Goal: Obtain resource: Obtain resource

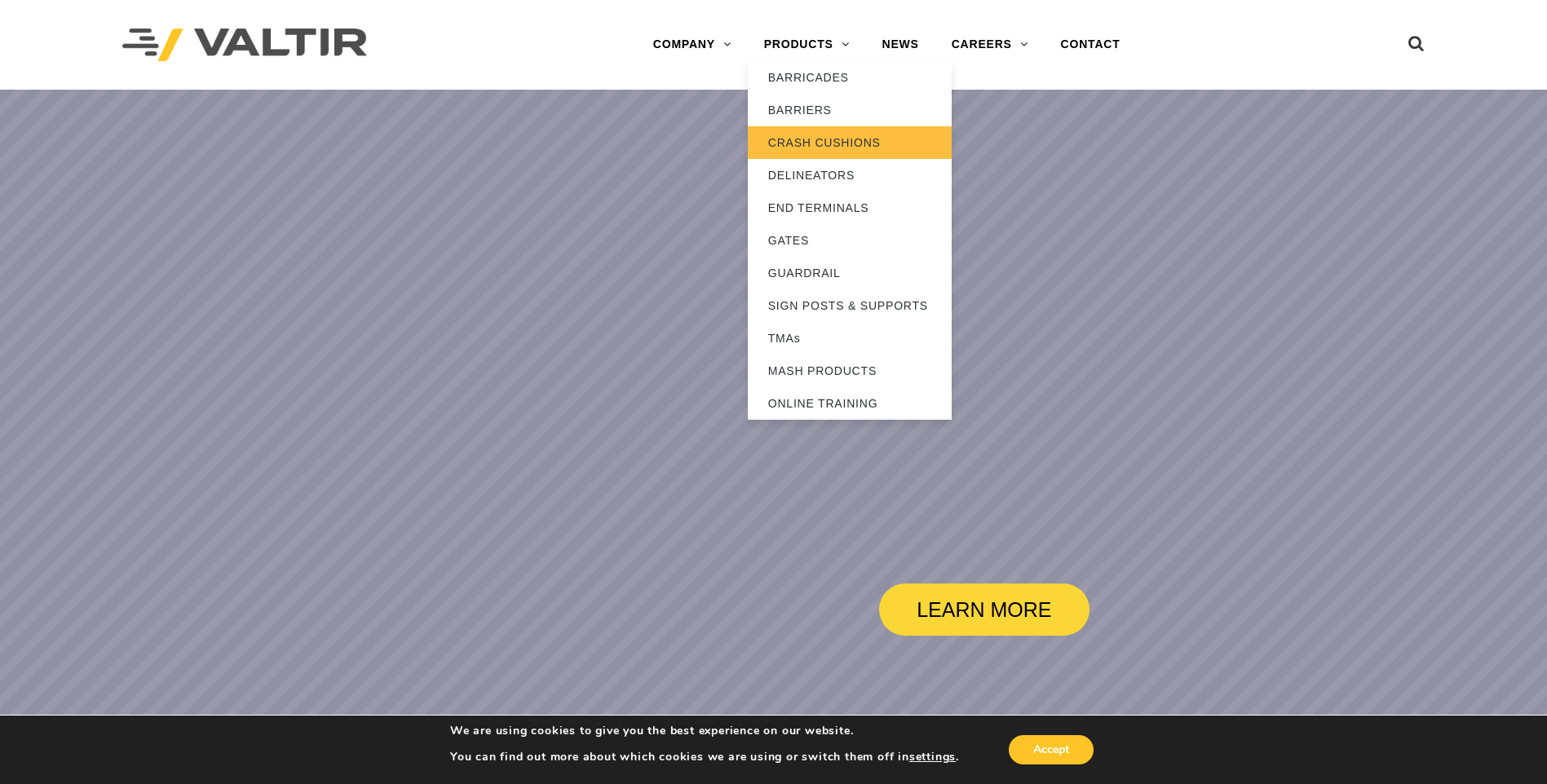
click at [819, 136] on link "CRASH CUSHIONS" at bounding box center [850, 143] width 204 height 33
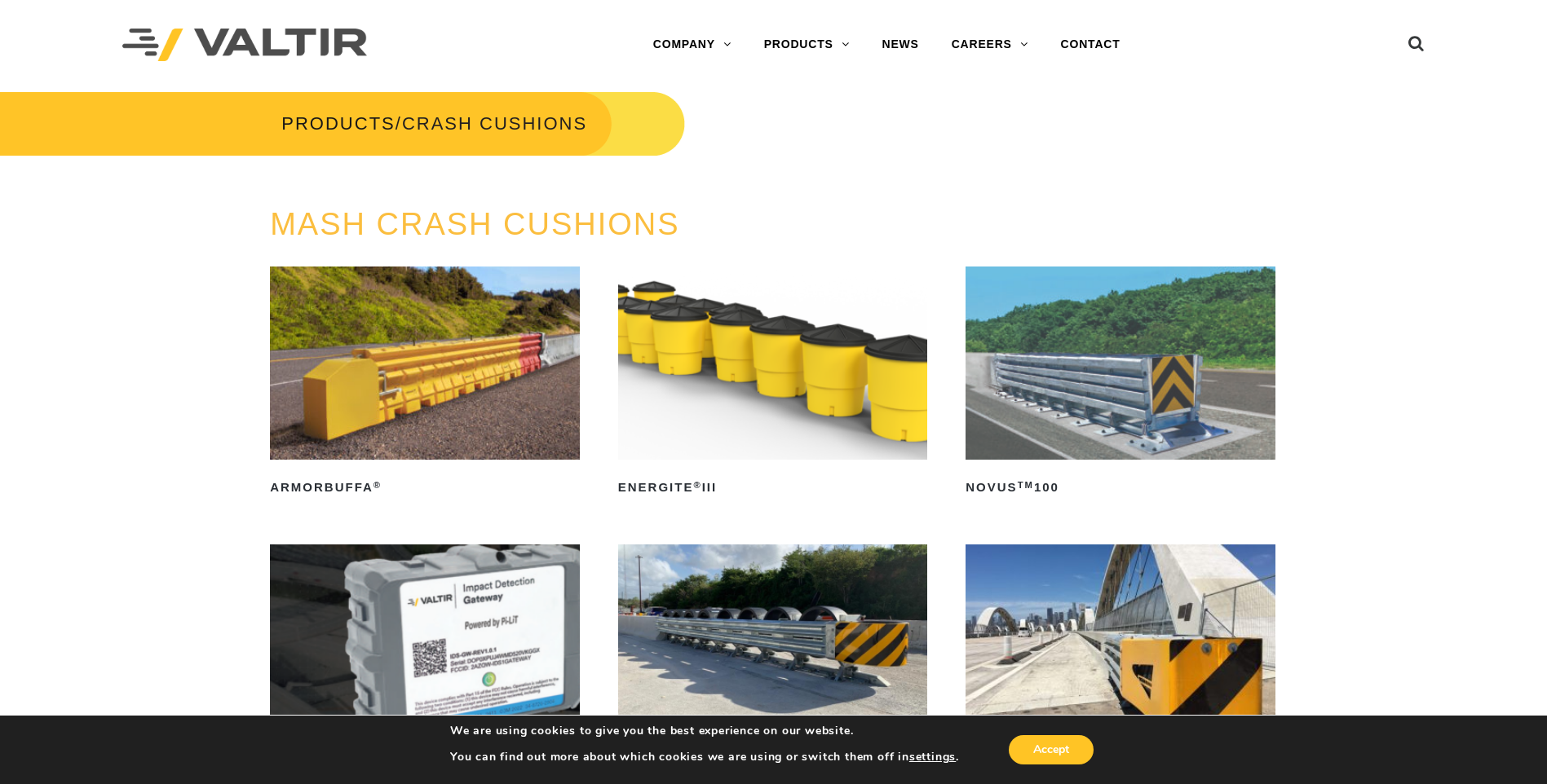
click at [1124, 354] on img at bounding box center [1120, 362] width 310 height 193
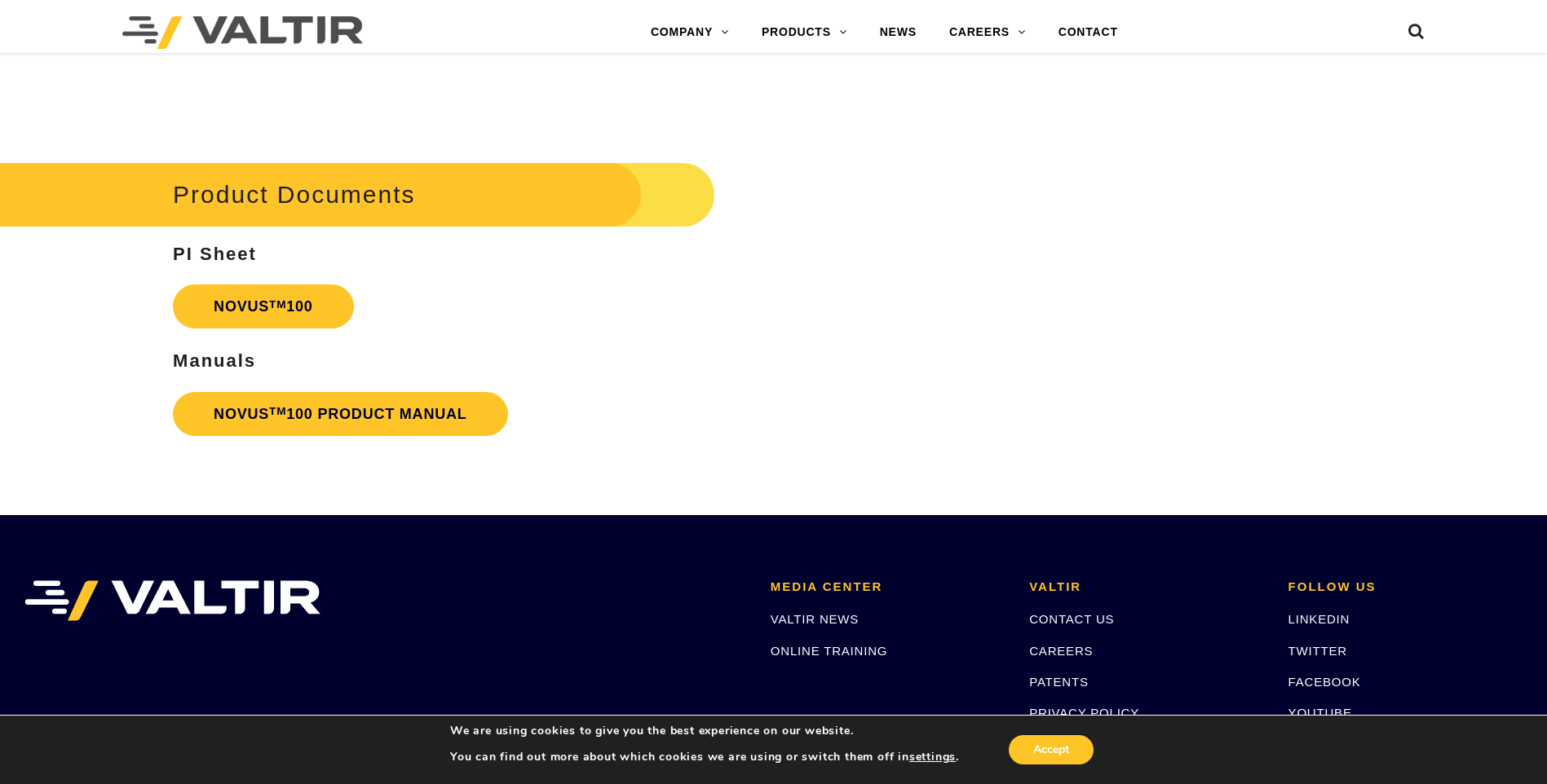
scroll to position [3938, 0]
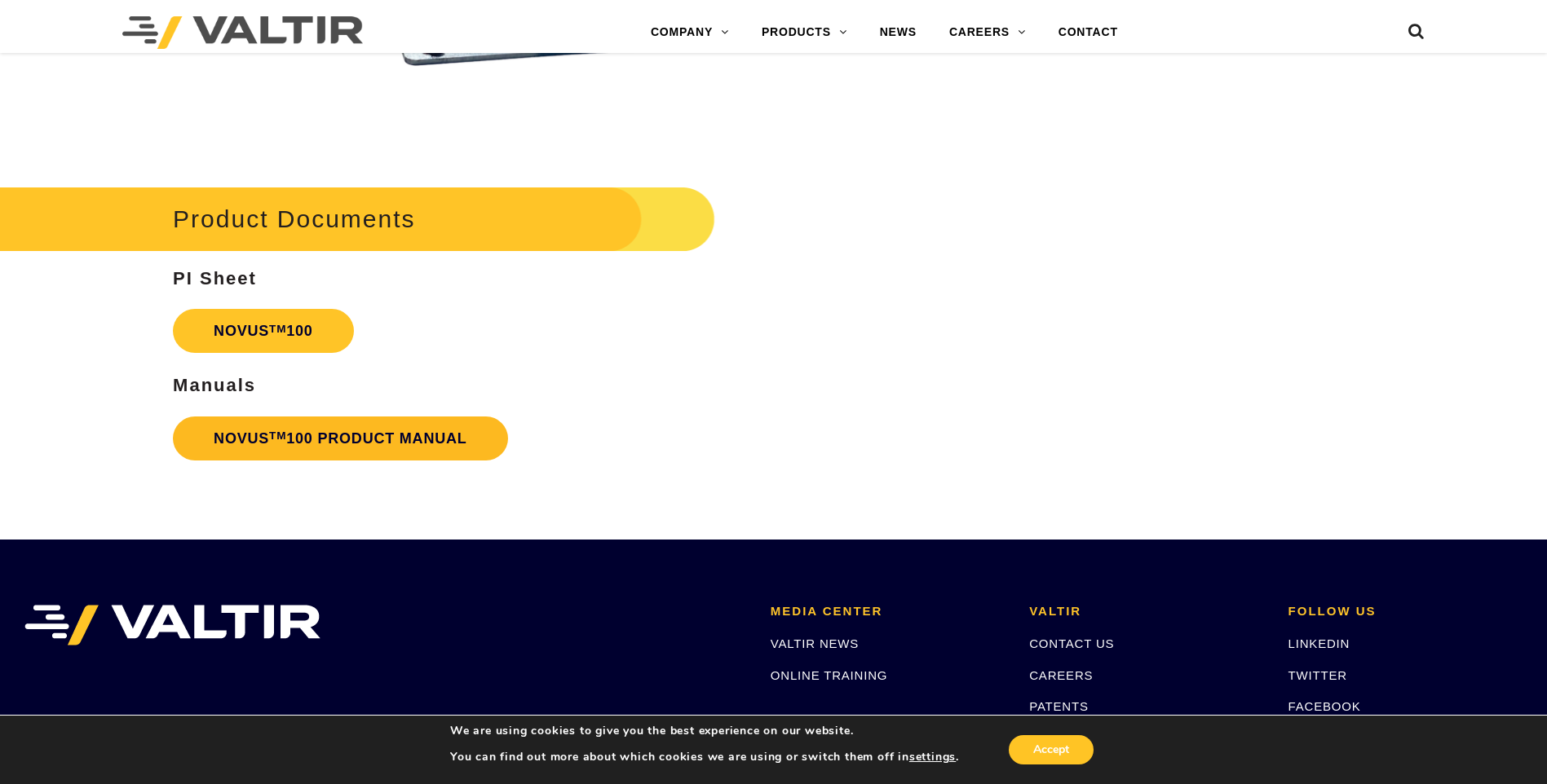
click at [349, 441] on link "NOVUS TM 100 PRODUCT MANUAL" at bounding box center [340, 439] width 335 height 44
